Goal: Information Seeking & Learning: Learn about a topic

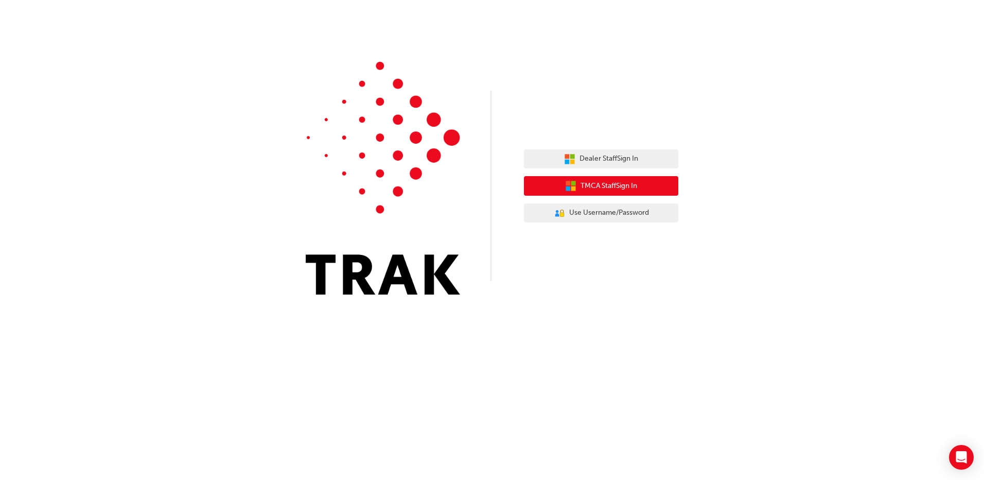
click at [629, 185] on span "TMCA Staff Sign In" at bounding box center [608, 186] width 57 height 12
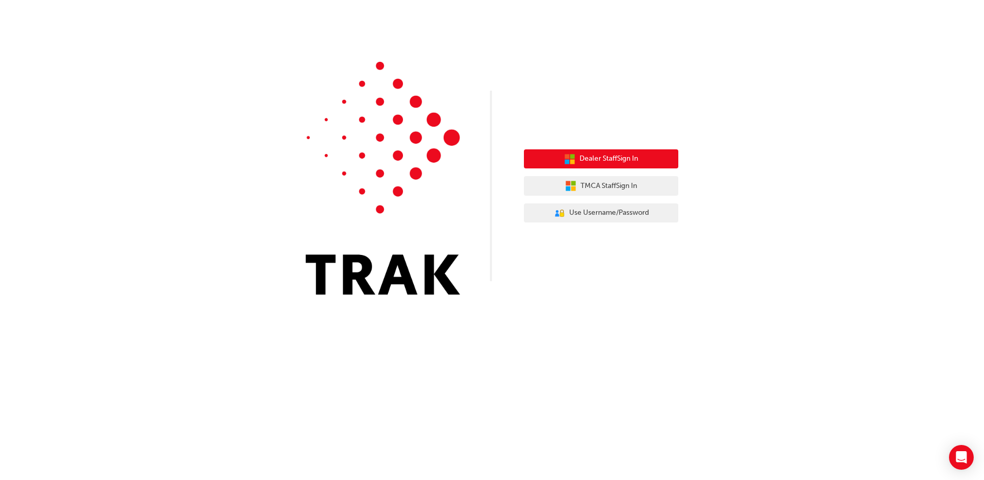
click at [563, 152] on button "Dealer Staff Sign In" at bounding box center [601, 159] width 154 height 20
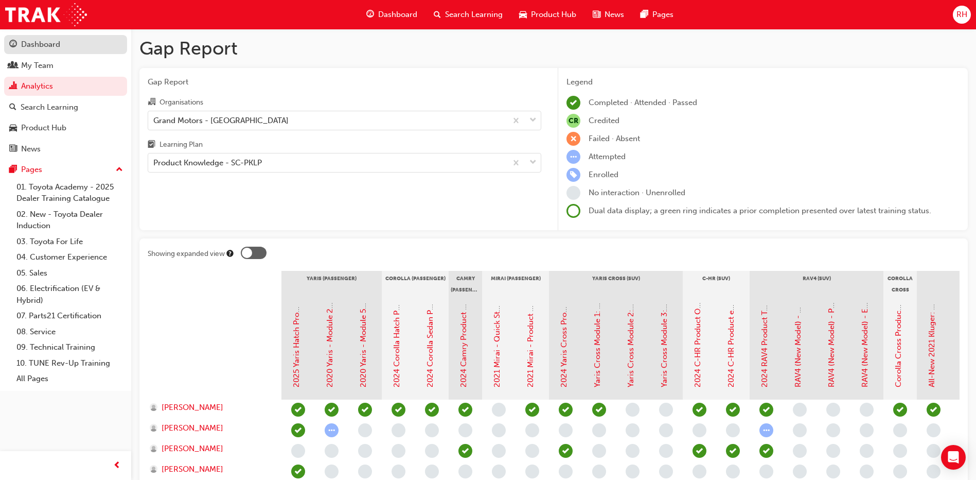
click at [44, 48] on div "Dashboard" at bounding box center [40, 45] width 39 height 12
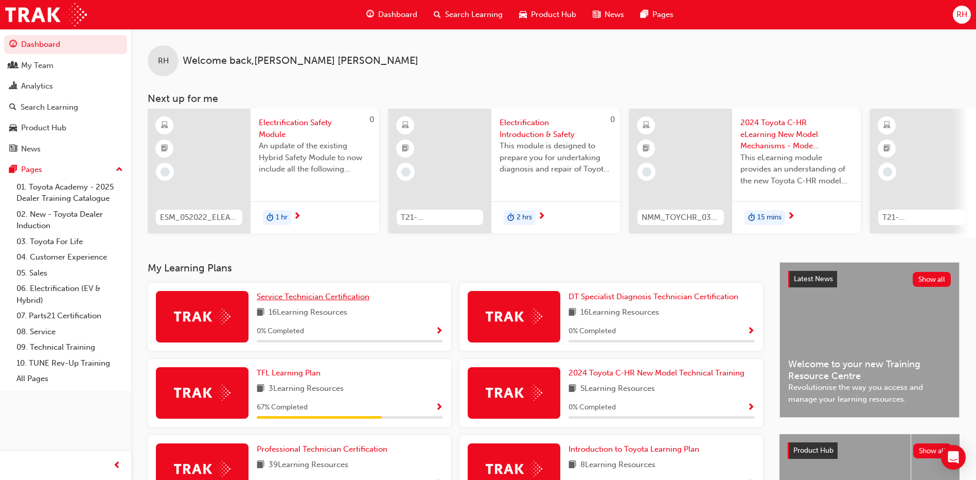
click at [283, 298] on span "Service Technician Certification" at bounding box center [313, 296] width 113 height 9
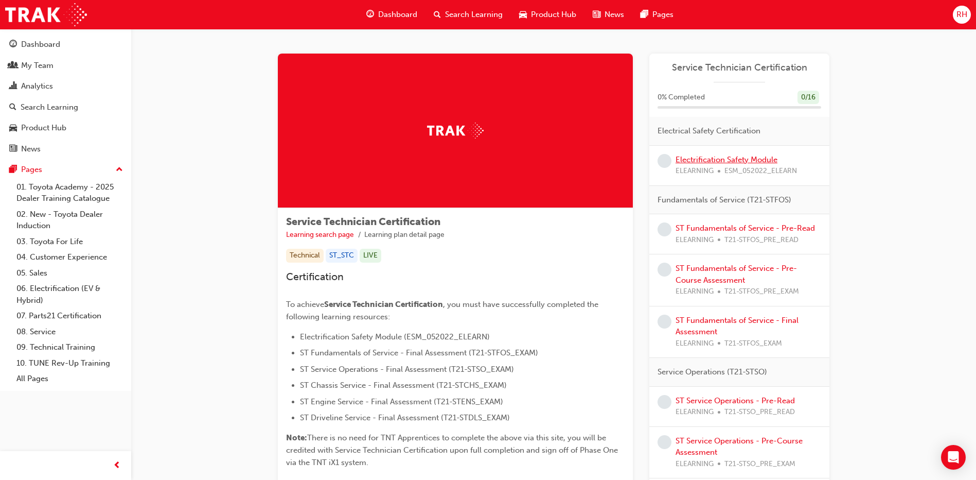
click at [708, 156] on link "Electrification Safety Module" at bounding box center [727, 159] width 102 height 9
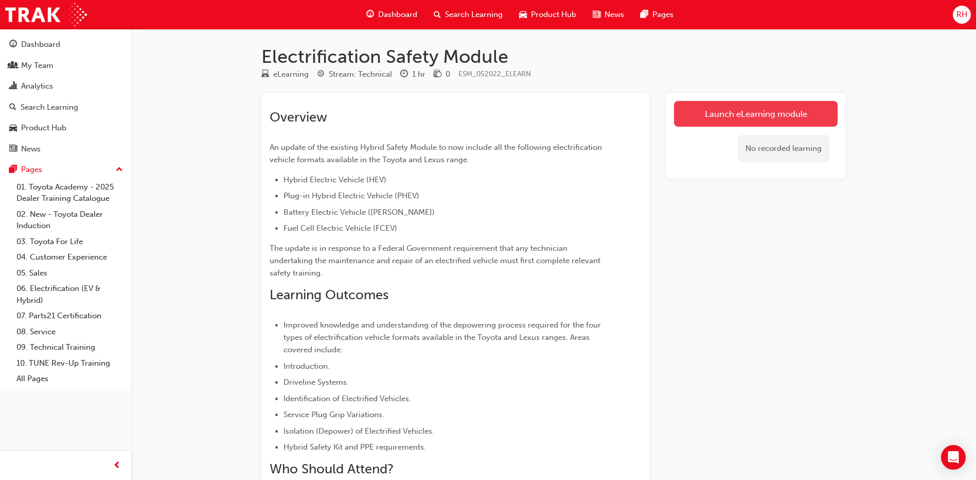
click at [740, 105] on link "Launch eLearning module" at bounding box center [756, 114] width 164 height 26
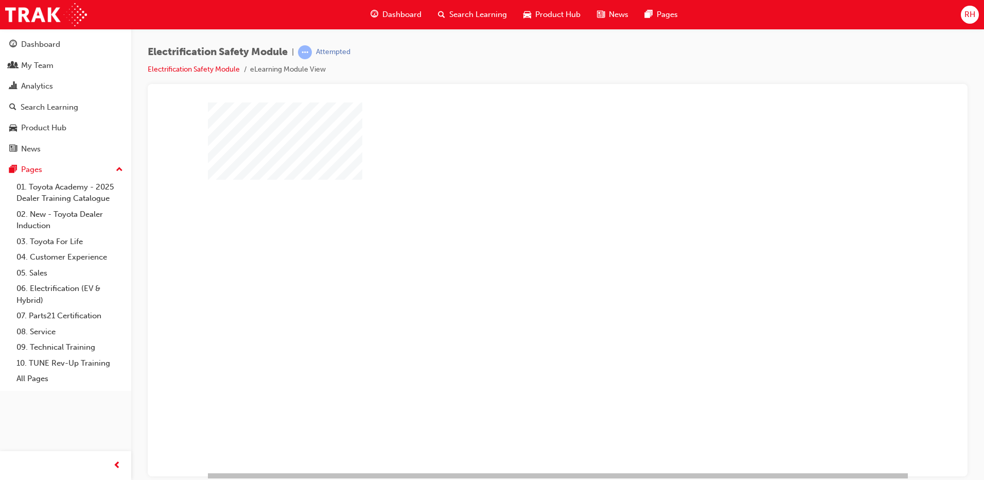
click at [528, 257] on div "play" at bounding box center [528, 257] width 0 height 0
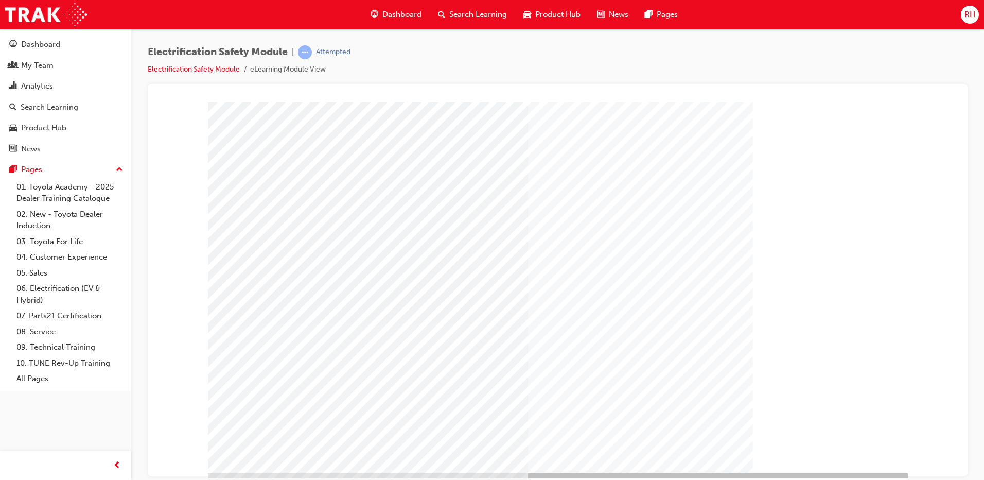
scroll to position [10, 0]
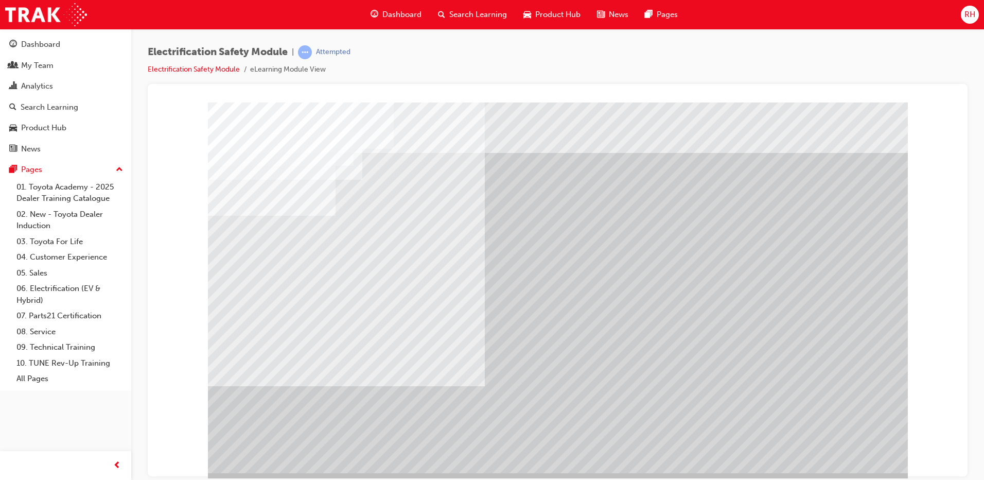
scroll to position [10, 0]
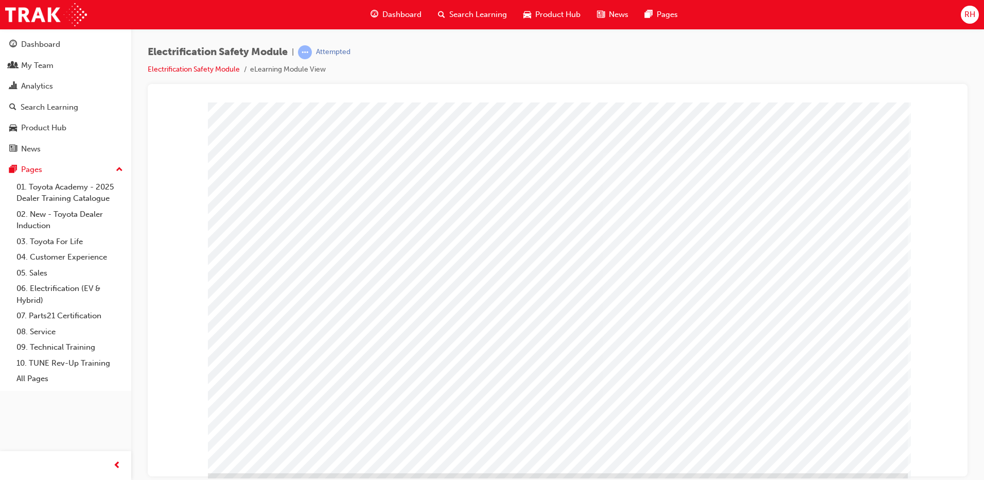
drag, startPoint x: 695, startPoint y: 381, endPoint x: 732, endPoint y: 373, distance: 37.3
